Goal: Information Seeking & Learning: Learn about a topic

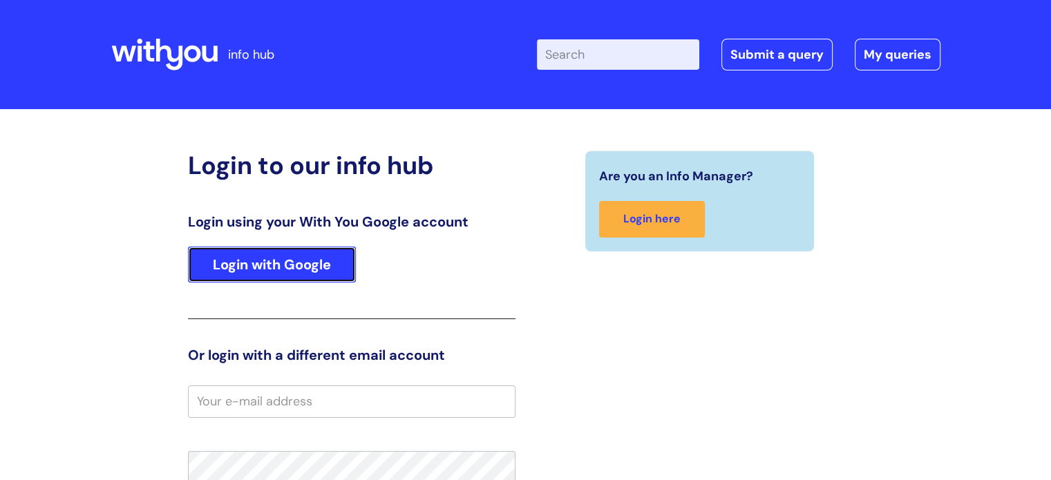
click at [294, 281] on link "Login with Google" at bounding box center [272, 265] width 168 height 36
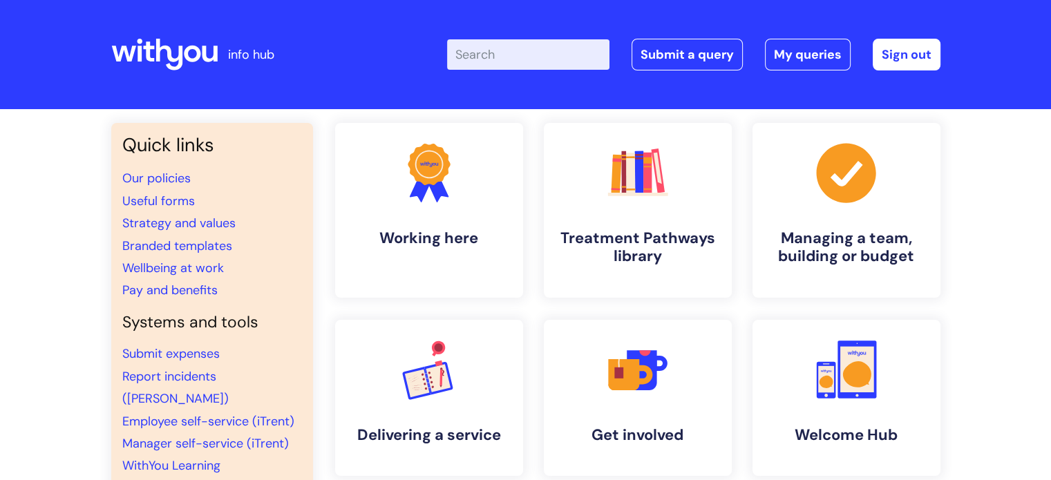
click at [486, 56] on input "Enter your search term here..." at bounding box center [528, 54] width 162 height 30
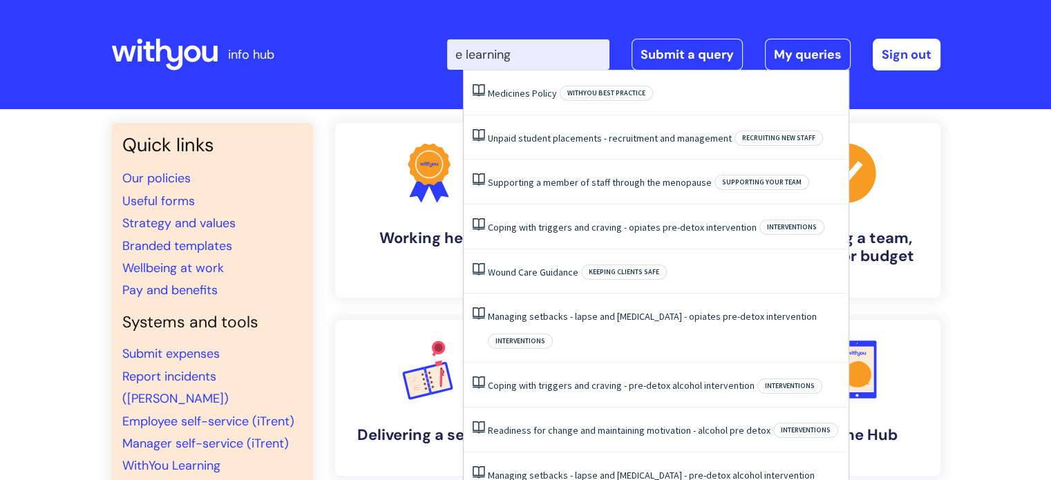
type input "e learning"
click button "Search" at bounding box center [0, 0] width 0 height 0
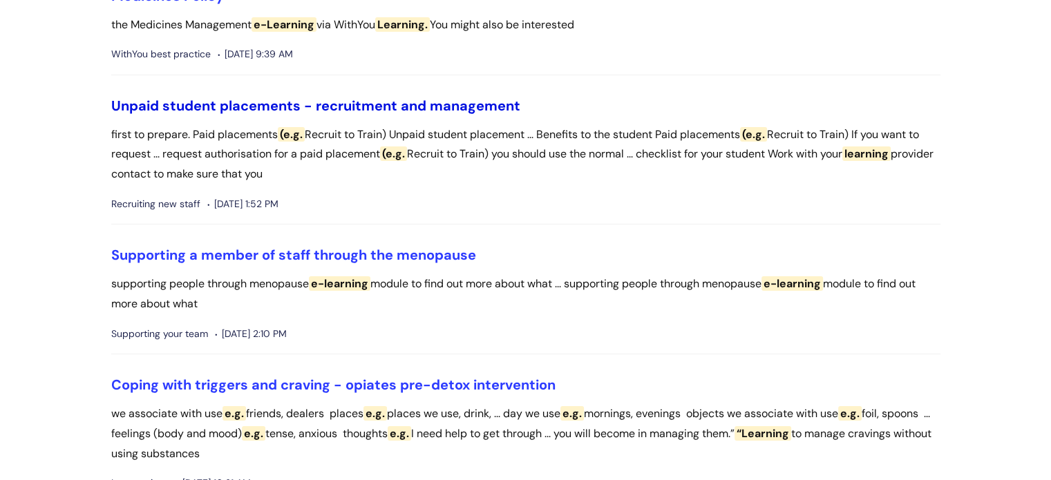
scroll to position [167, 0]
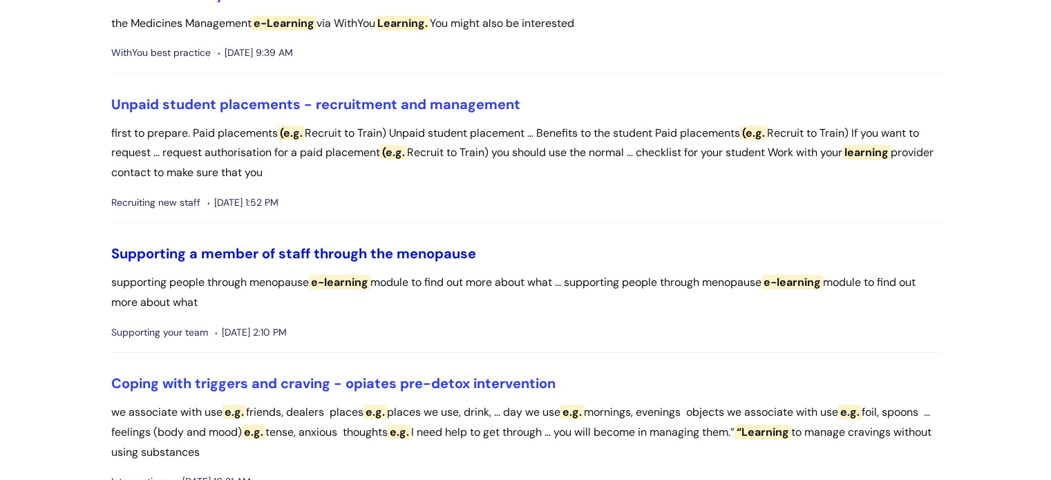
click at [295, 258] on link "Supporting a member of staff through the menopause" at bounding box center [293, 254] width 365 height 18
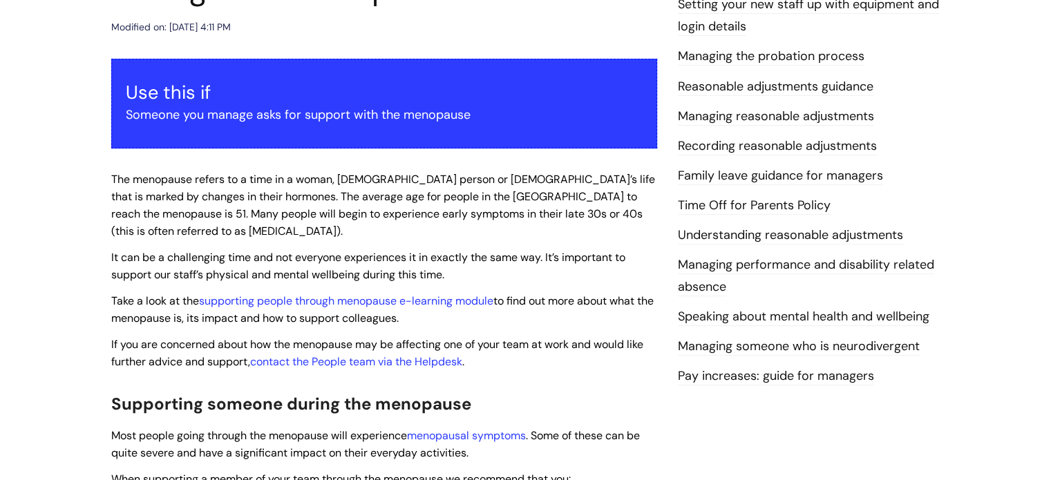
scroll to position [274, 0]
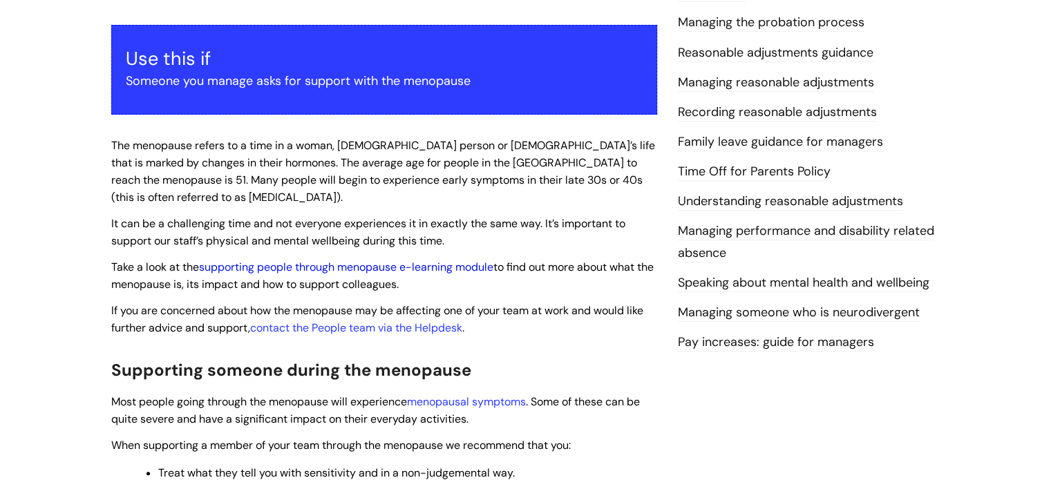
click at [439, 263] on link "supporting people through menopause e-learning module" at bounding box center [346, 267] width 294 height 15
